Goal: Information Seeking & Learning: Learn about a topic

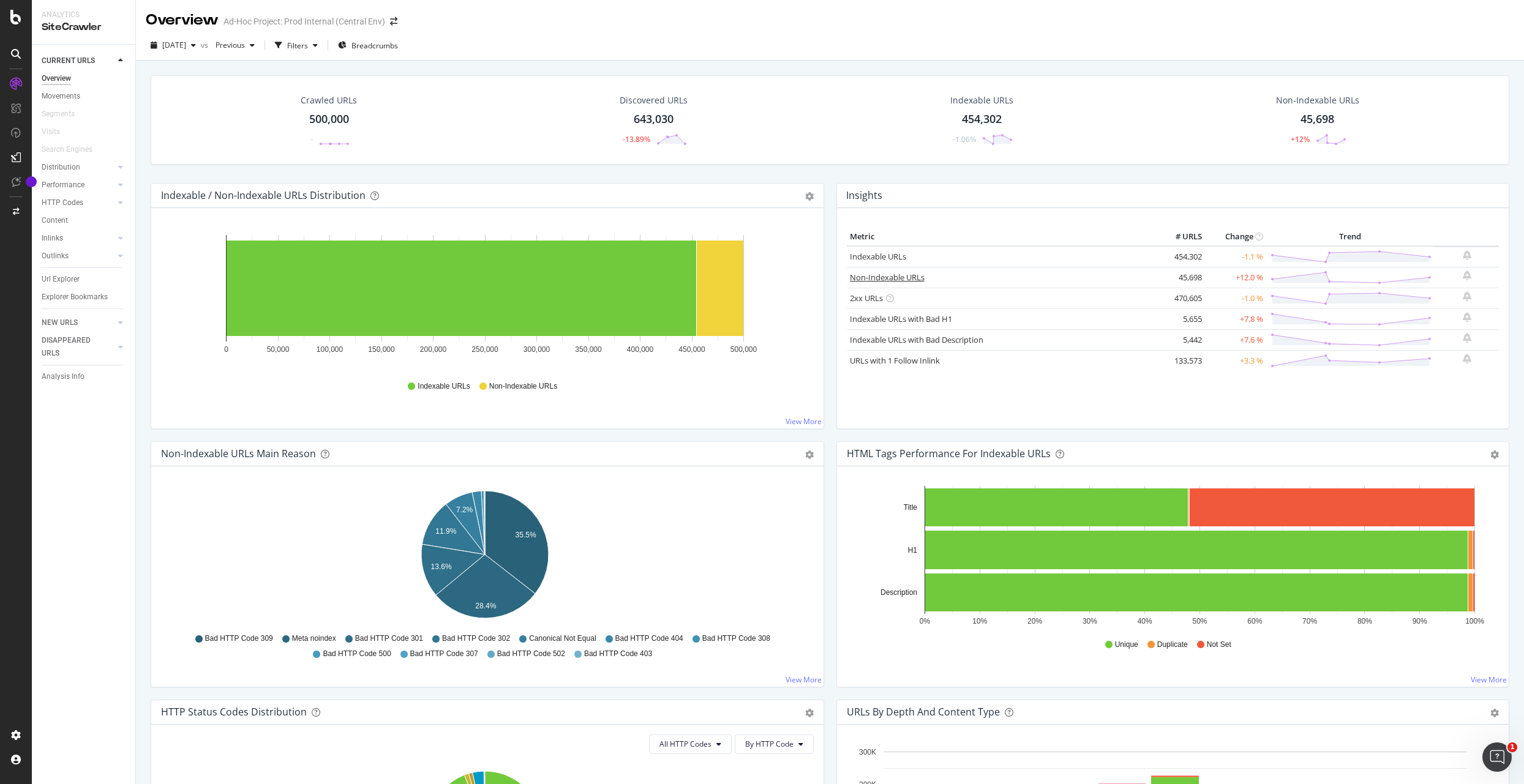
click at [889, 274] on link "Non-Indexable URLs" at bounding box center [887, 277] width 75 height 11
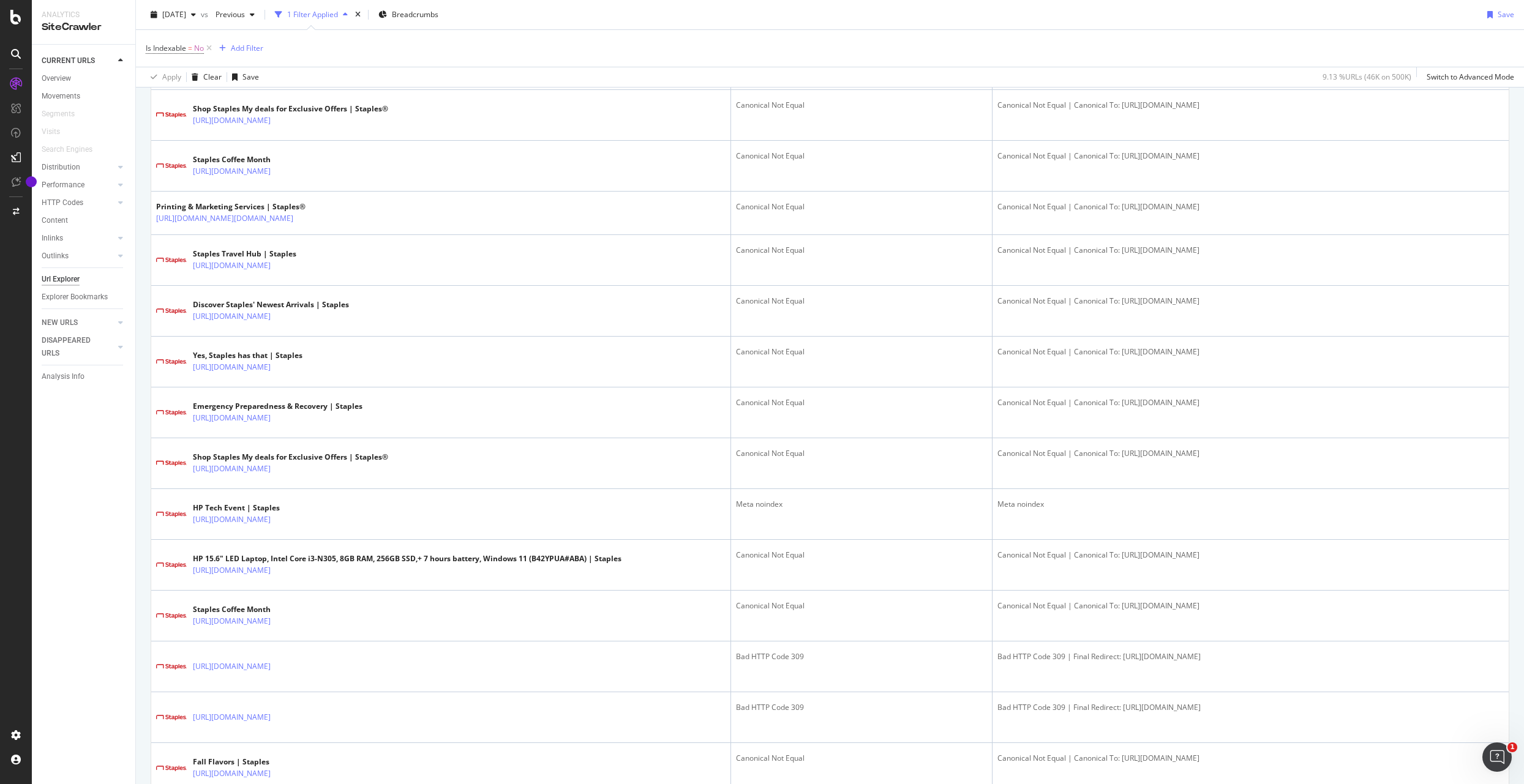
scroll to position [847, 0]
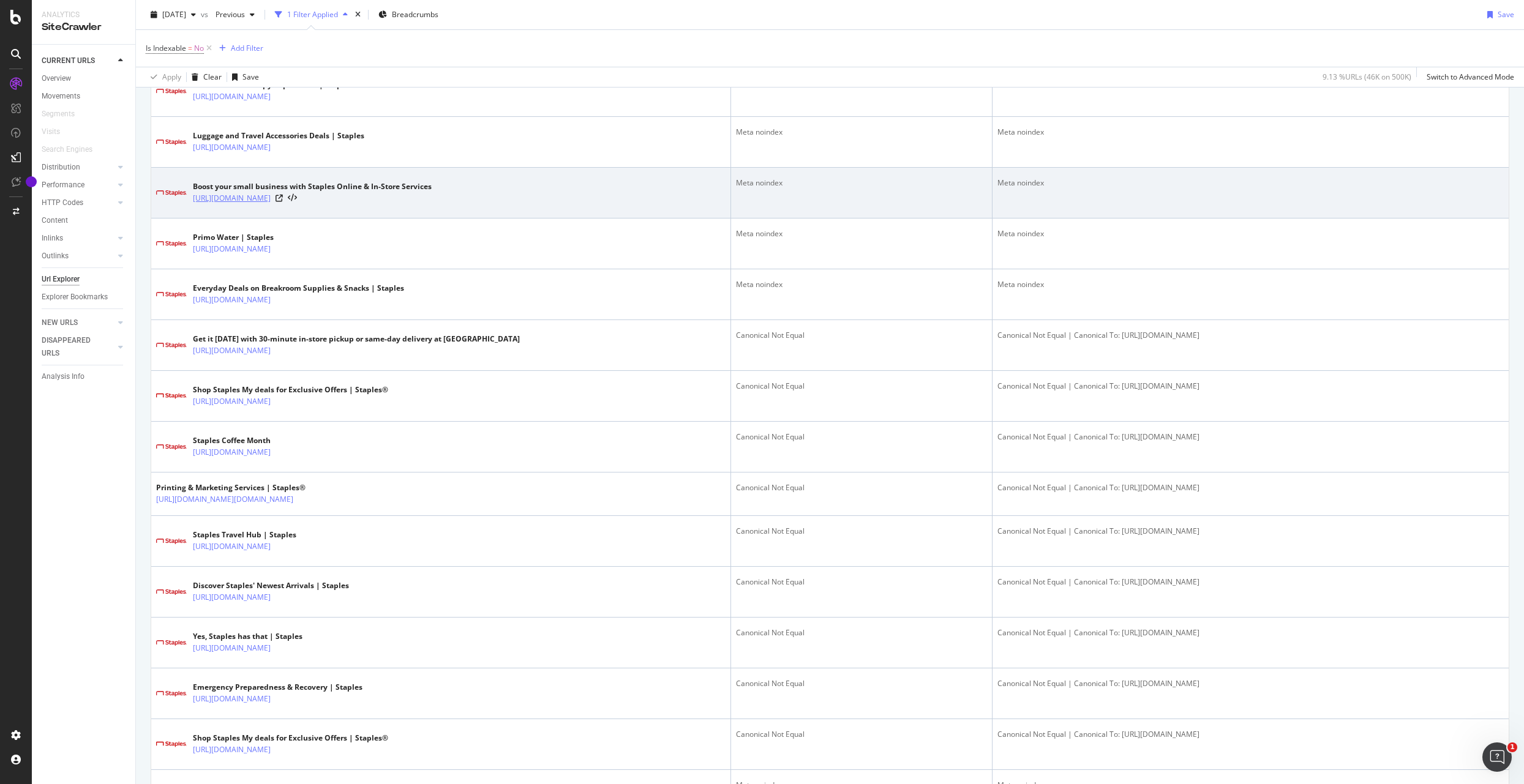
click at [271, 205] on link "[URL][DOMAIN_NAME]" at bounding box center [232, 198] width 78 height 12
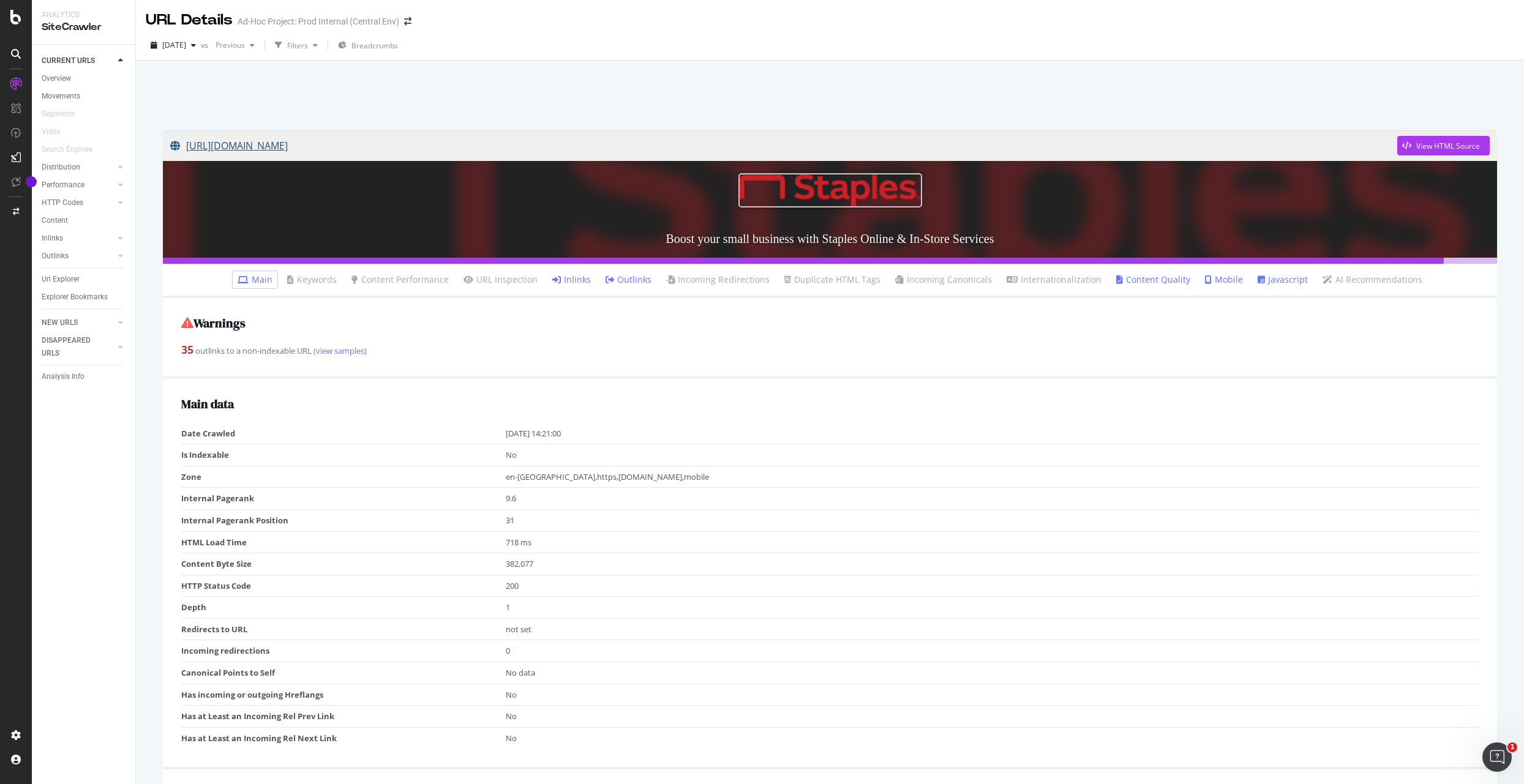
click at [391, 141] on link "[URL][DOMAIN_NAME]" at bounding box center [783, 145] width 1227 height 31
